Goal: Navigation & Orientation: Find specific page/section

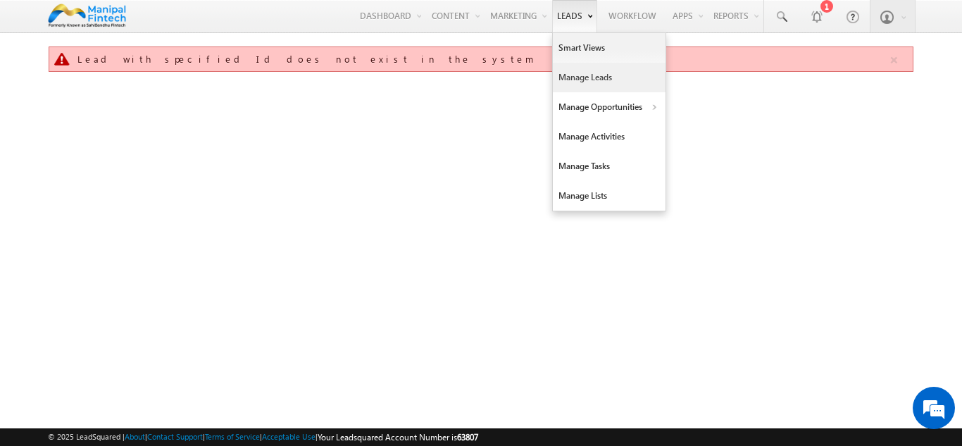
click at [578, 84] on link "Manage Leads" at bounding box center [609, 78] width 113 height 30
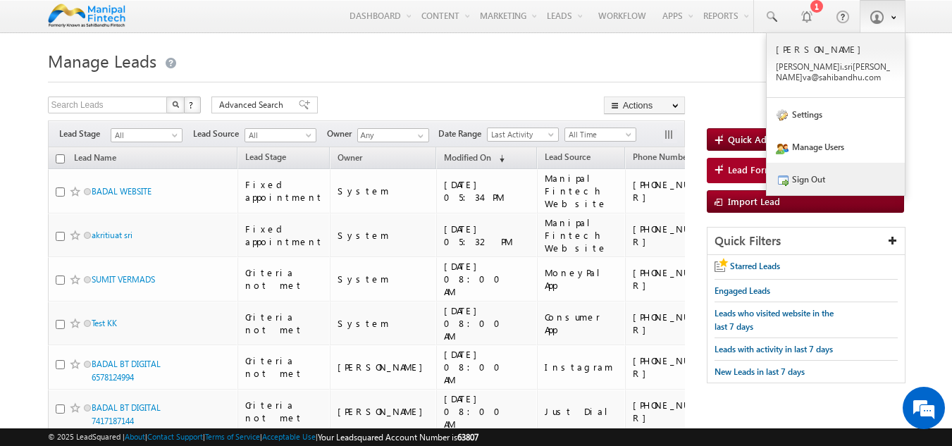
click at [809, 175] on link "Sign Out" at bounding box center [835, 179] width 138 height 32
